Goal: Task Accomplishment & Management: Complete application form

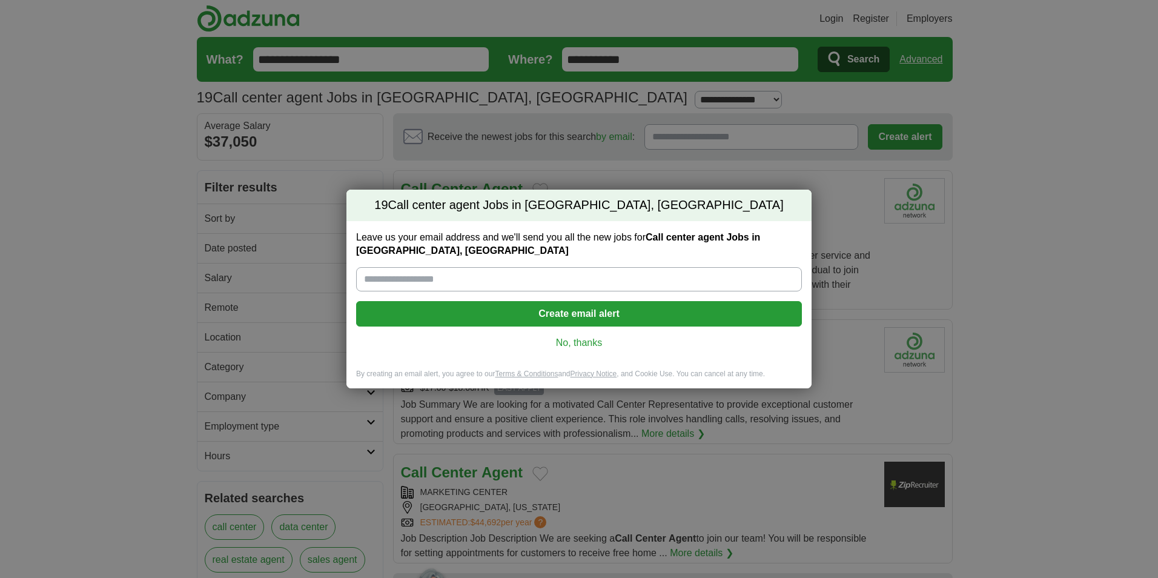
click at [434, 280] on input "Leave us your email address and we'll send you all the new jobs for Call center…" at bounding box center [579, 279] width 446 height 24
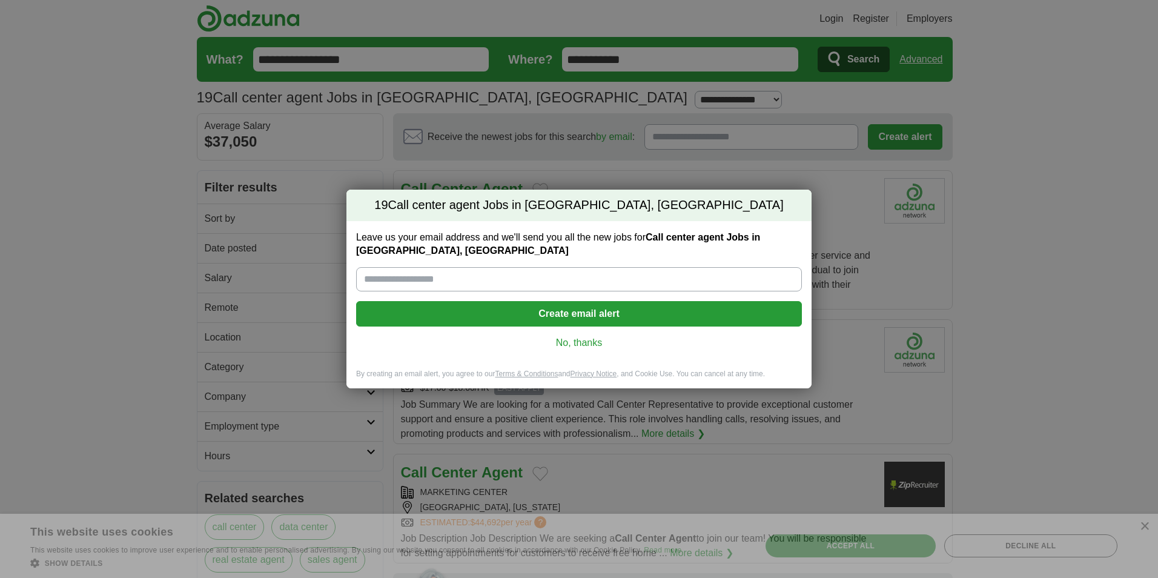
type input "**********"
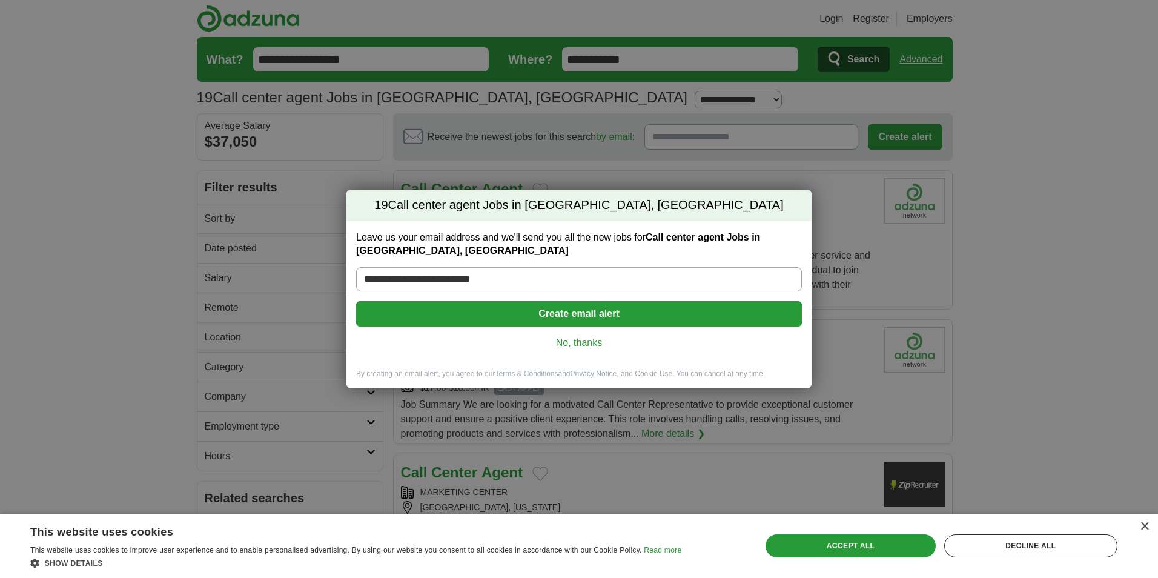
click at [614, 311] on button "Create email alert" at bounding box center [579, 313] width 446 height 25
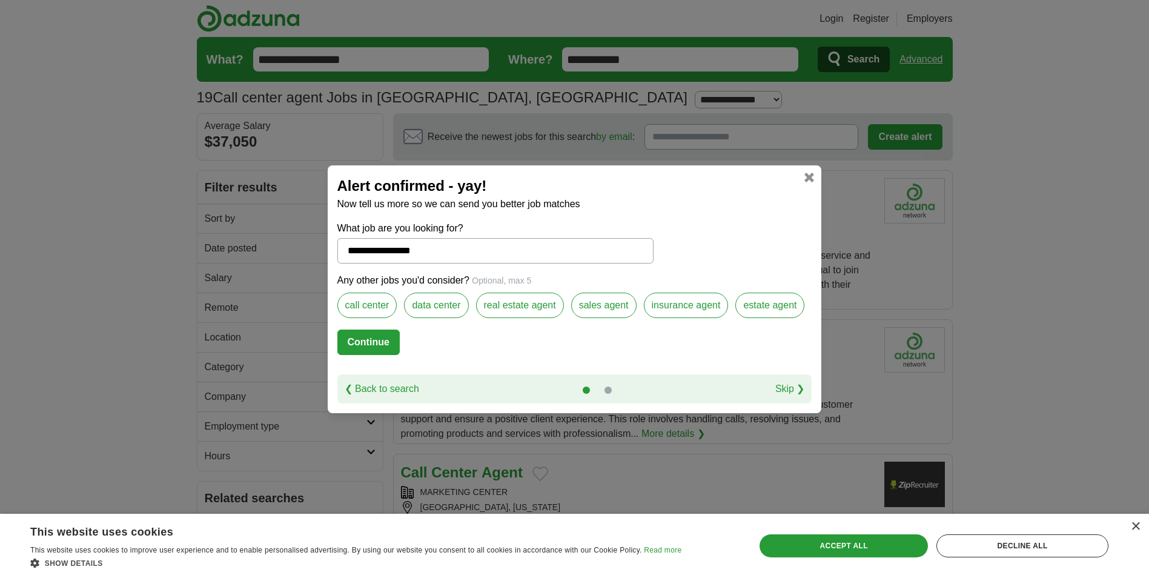
click at [363, 308] on label "call center" at bounding box center [367, 305] width 60 height 25
click at [423, 310] on label "data center" at bounding box center [436, 305] width 64 height 25
click at [362, 340] on button "Continue" at bounding box center [368, 342] width 62 height 25
select select "*"
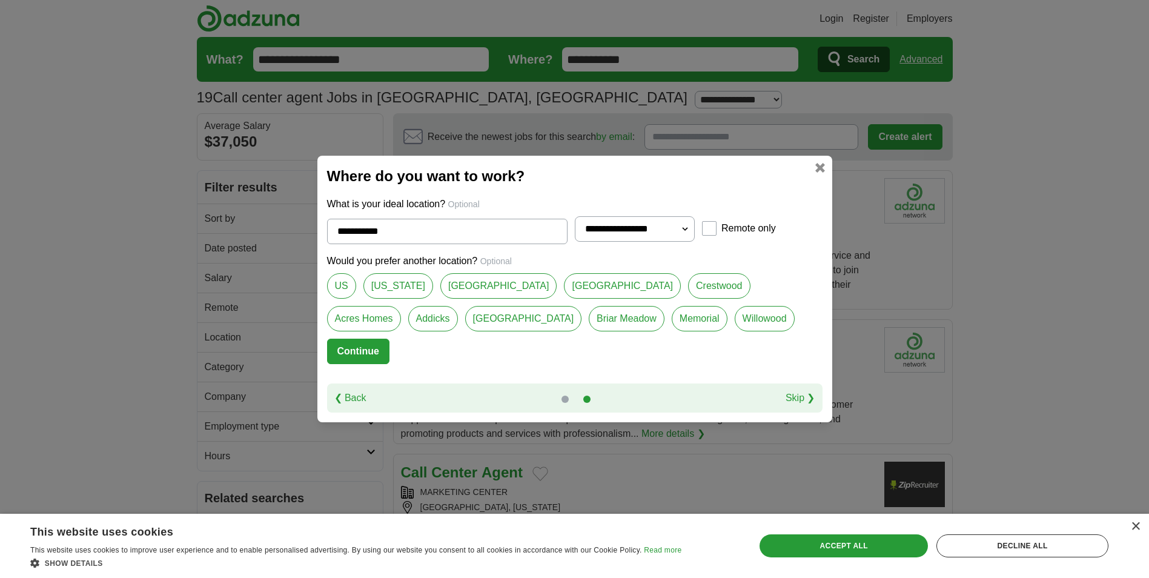
click at [445, 286] on link "[GEOGRAPHIC_DATA]" at bounding box center [498, 285] width 117 height 25
click at [564, 289] on link "[GEOGRAPHIC_DATA]" at bounding box center [622, 285] width 117 height 25
click at [401, 306] on link "Acres Homes" at bounding box center [364, 318] width 74 height 25
click at [564, 286] on link "[GEOGRAPHIC_DATA]" at bounding box center [622, 285] width 117 height 25
type input "*******"
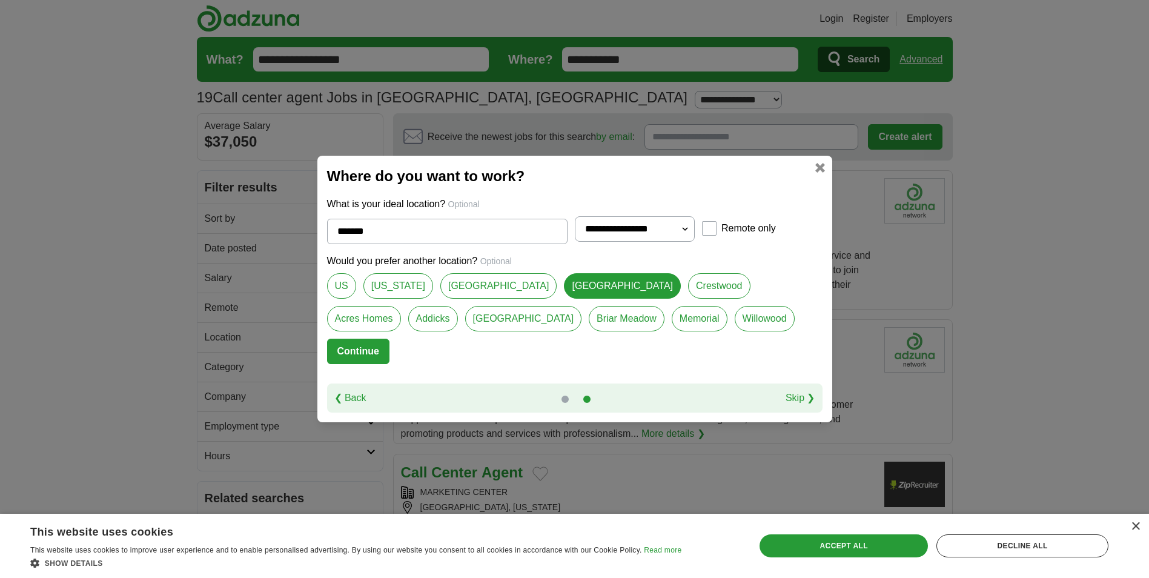
click at [356, 349] on button "Continue" at bounding box center [358, 351] width 62 height 25
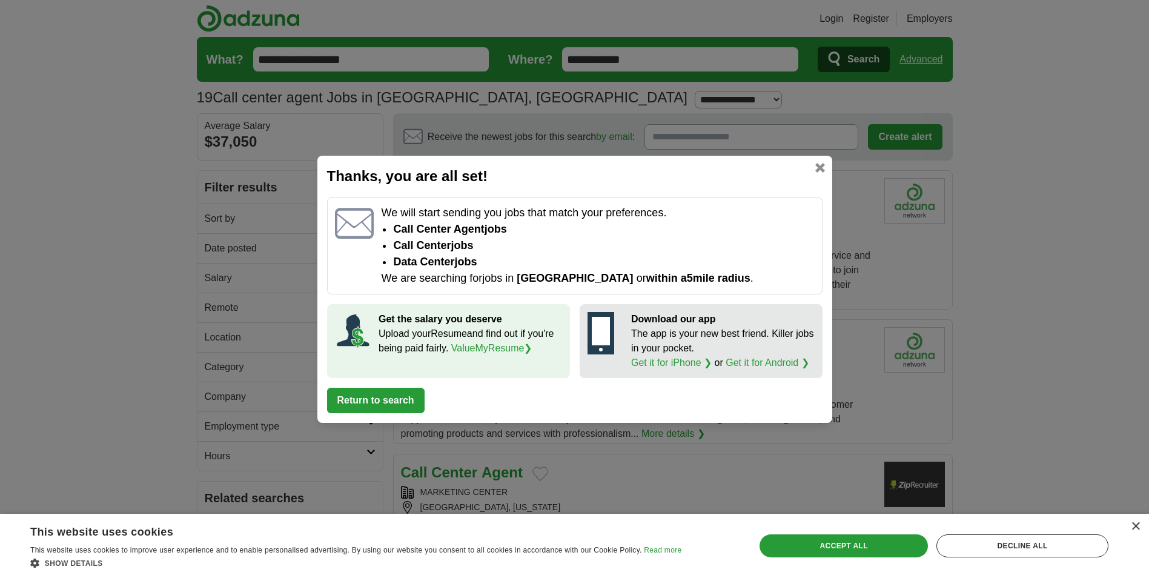
click at [372, 399] on button "Return to search" at bounding box center [376, 400] width 98 height 25
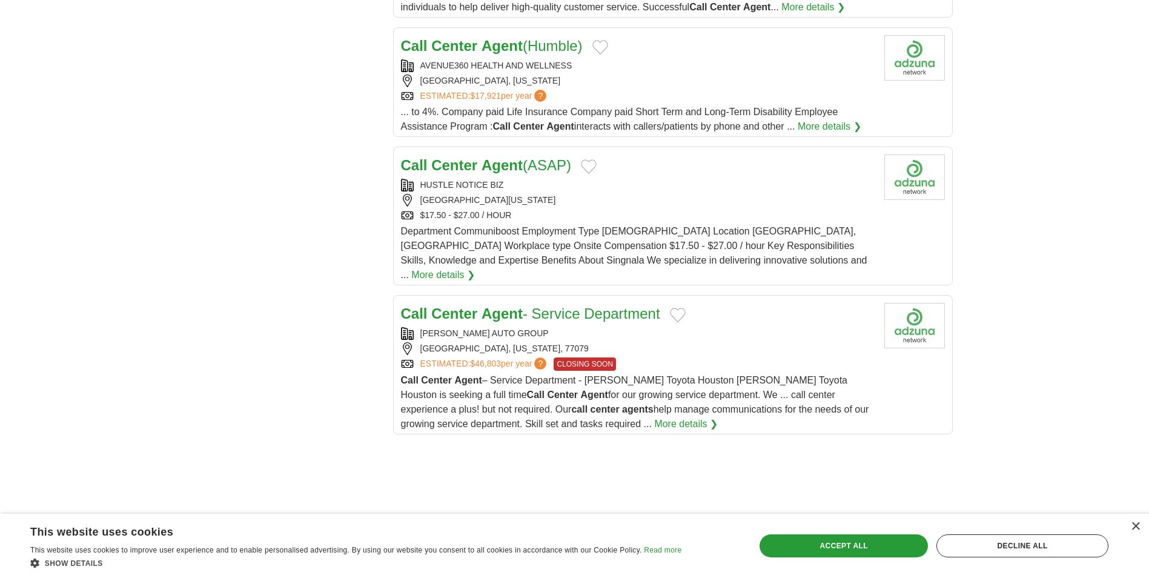
scroll to position [1212, 0]
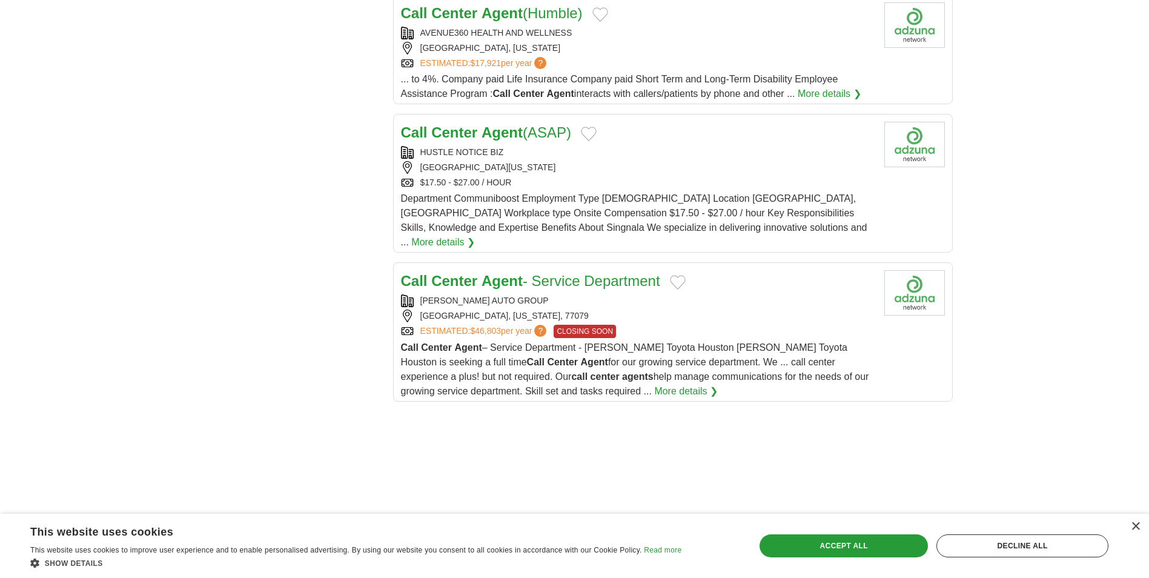
click at [654, 384] on link "More details ❯" at bounding box center [686, 391] width 64 height 15
